Goal: Task Accomplishment & Management: Complete application form

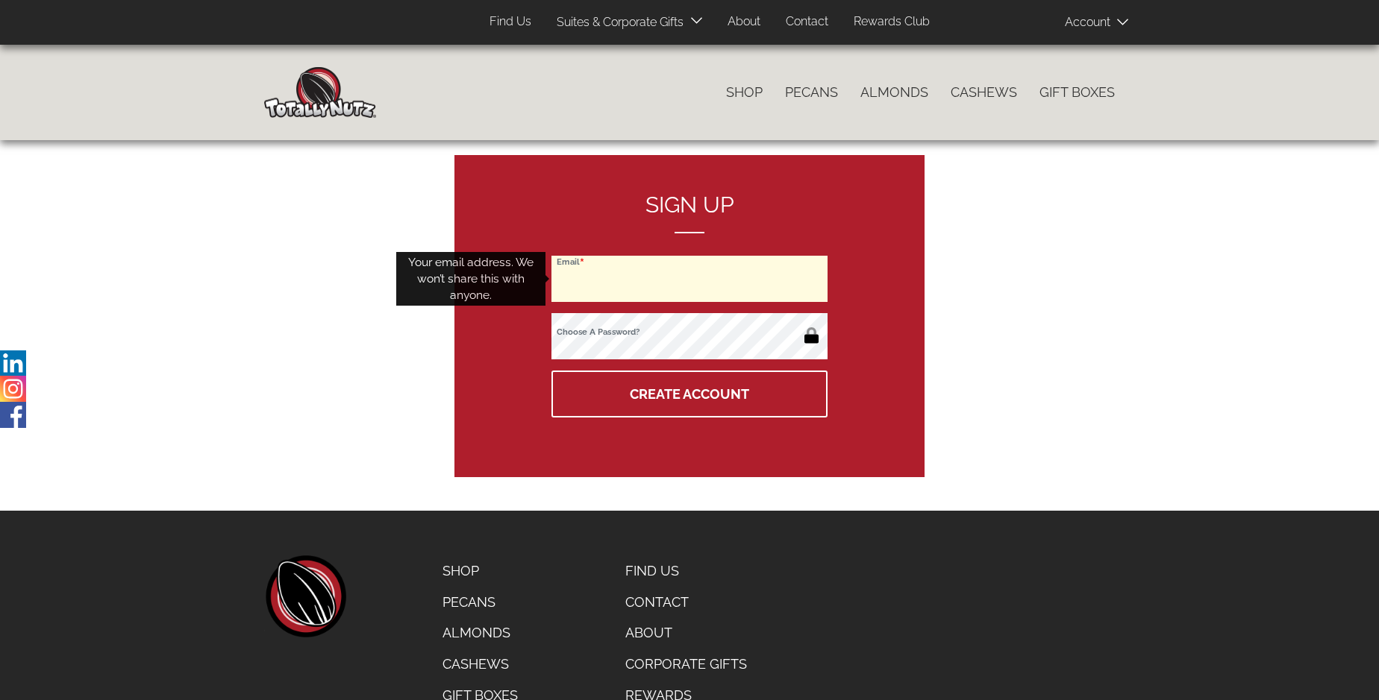
click at [689, 279] on input "Email" at bounding box center [689, 279] width 276 height 46
type input "qasemalwali1996@gmail.com"
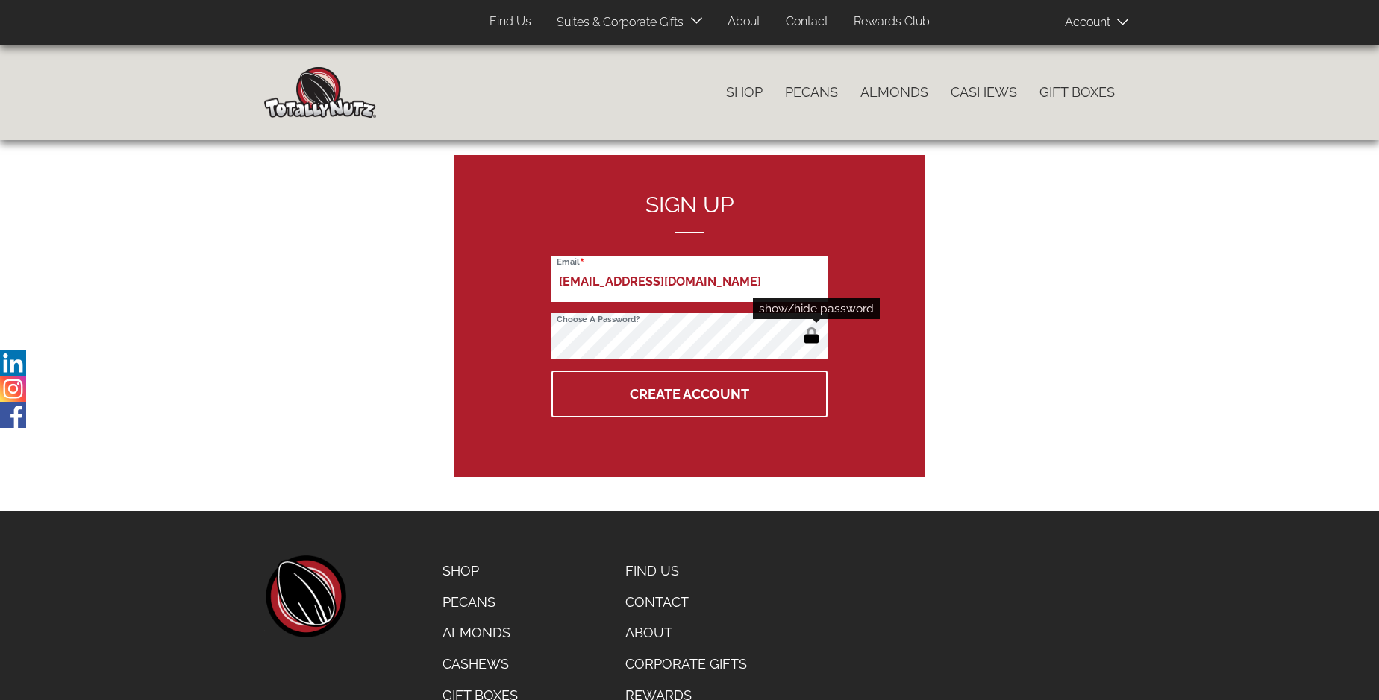
click at [811, 337] on button "button" at bounding box center [811, 337] width 25 height 24
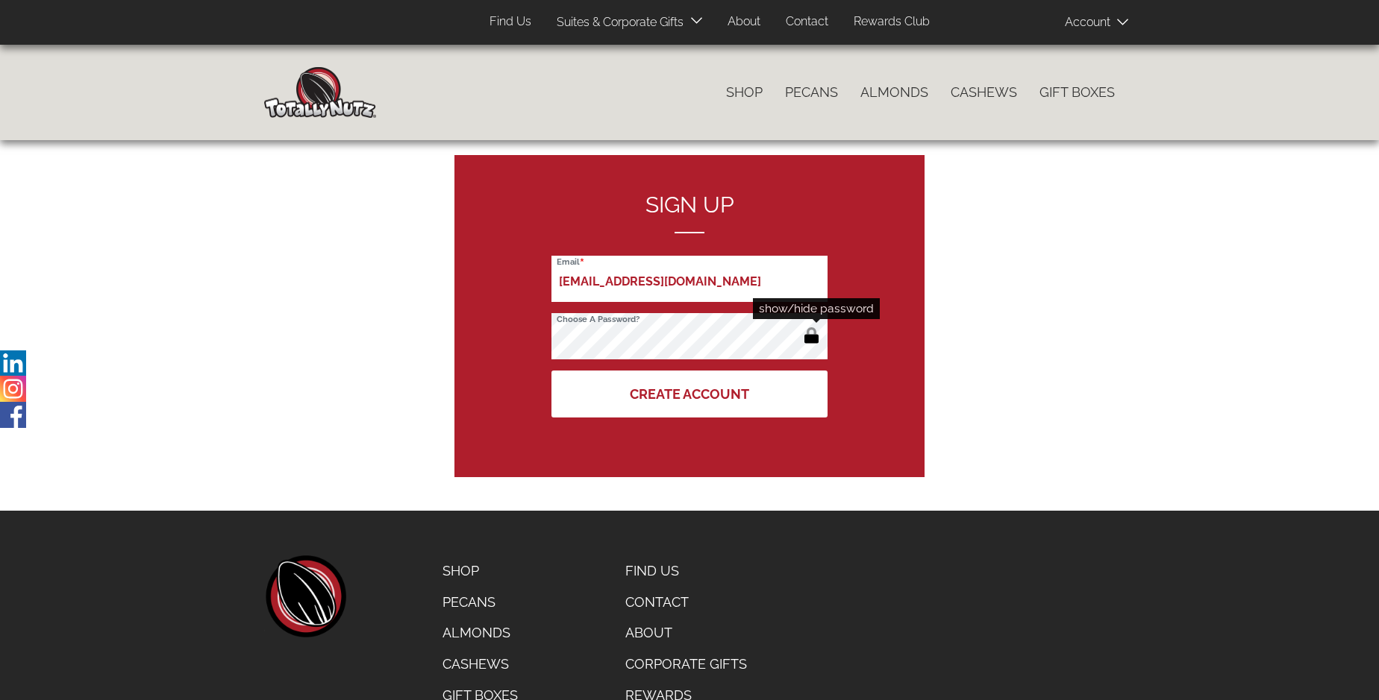
click at [689, 394] on button "Create Account" at bounding box center [689, 394] width 276 height 47
